Goal: Use online tool/utility: Utilize a website feature to perform a specific function

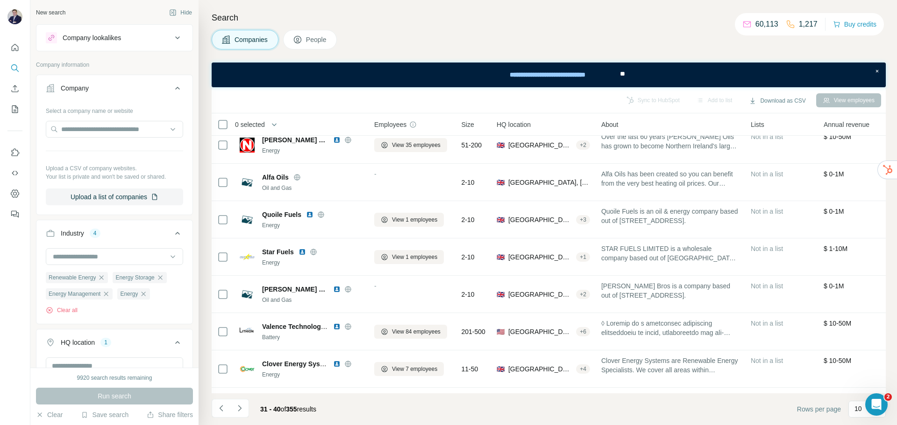
click at [57, 14] on div "New search" at bounding box center [50, 12] width 29 height 8
click at [17, 66] on icon "Search" at bounding box center [14, 67] width 6 height 6
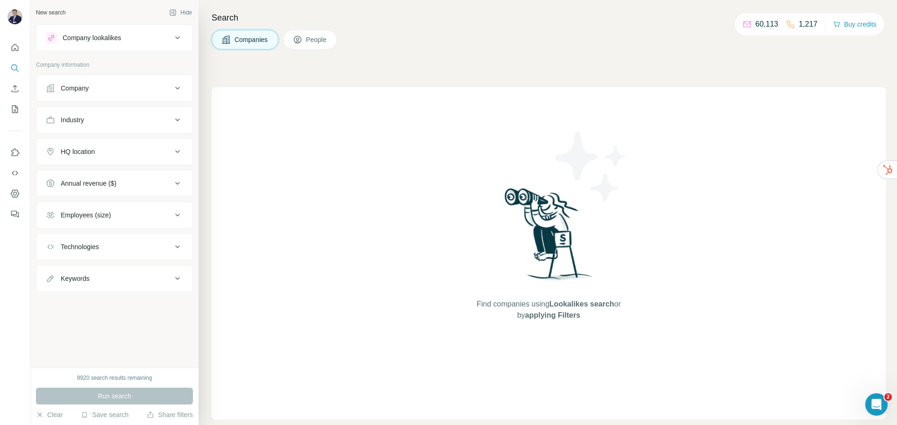
click at [174, 88] on icon at bounding box center [177, 88] width 11 height 11
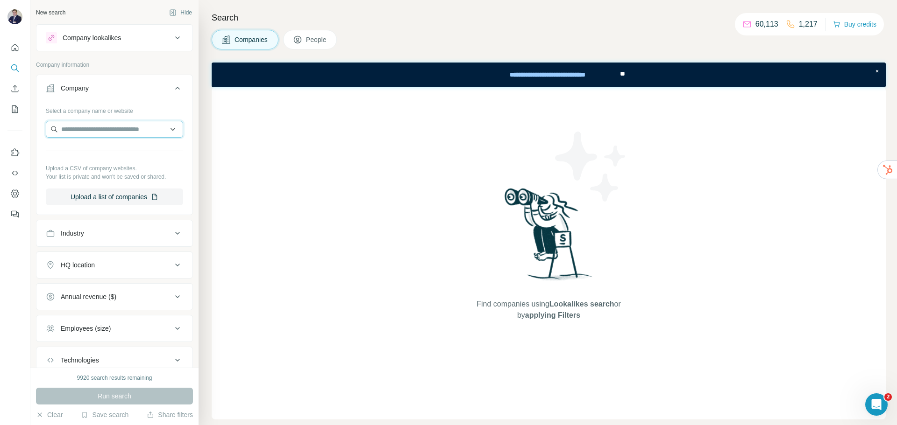
click at [102, 130] on input "text" at bounding box center [114, 129] width 137 height 17
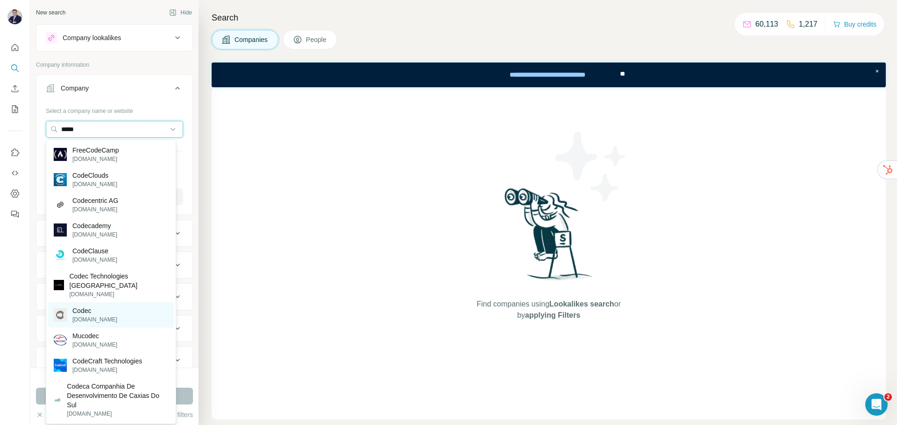
type input "*****"
click at [88, 306] on p "Codec" at bounding box center [94, 310] width 45 height 9
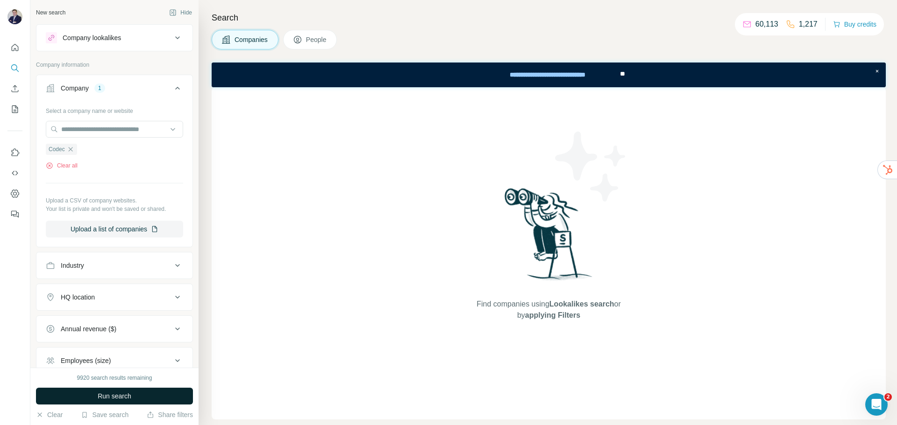
click at [115, 394] on span "Run search" at bounding box center [115, 396] width 34 height 9
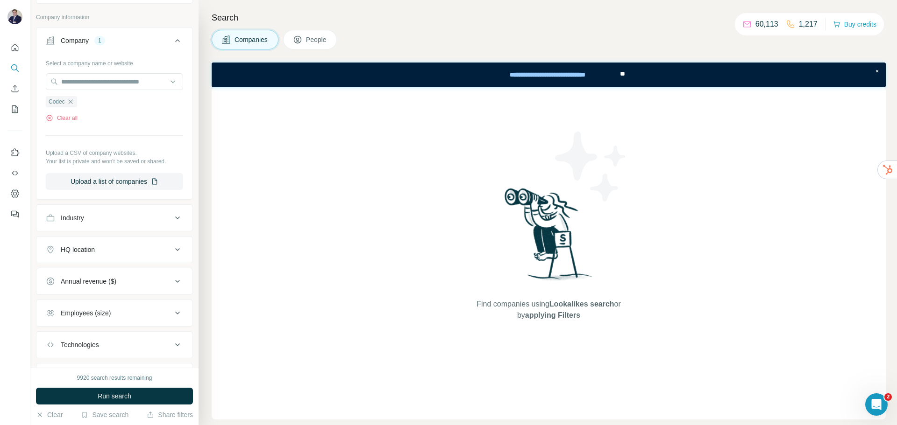
scroll to position [97, 0]
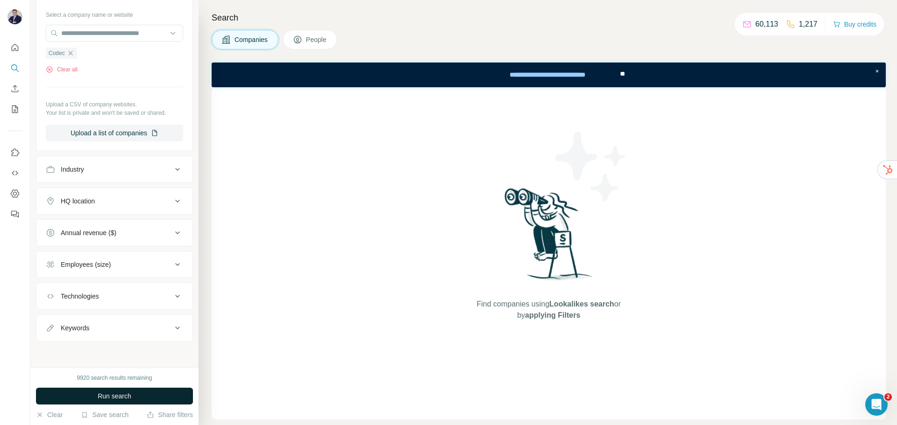
click at [109, 396] on span "Run search" at bounding box center [115, 396] width 34 height 9
